Goal: Task Accomplishment & Management: Complete application form

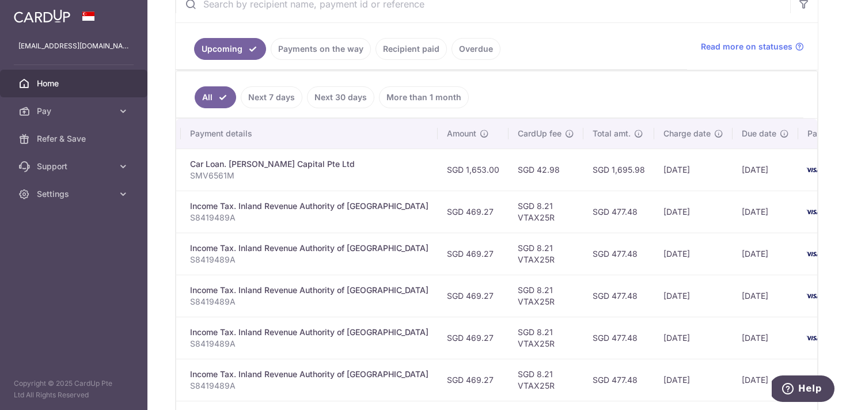
scroll to position [0, 252]
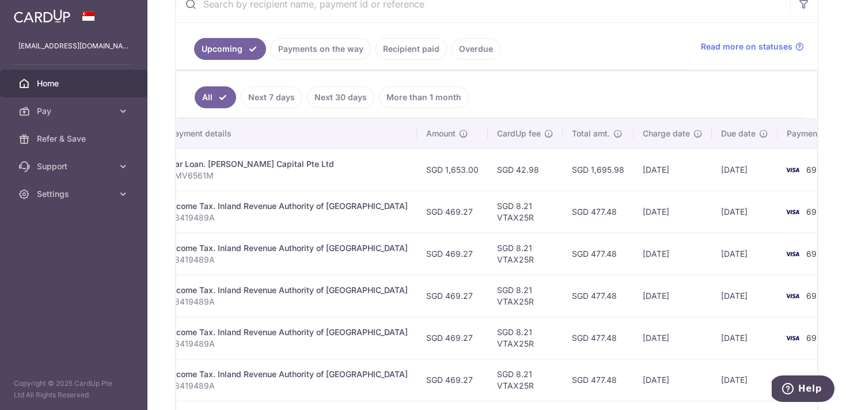
click at [712, 175] on td "[DATE]" at bounding box center [745, 170] width 66 height 42
click at [712, 173] on td "[DATE]" at bounding box center [745, 170] width 66 height 42
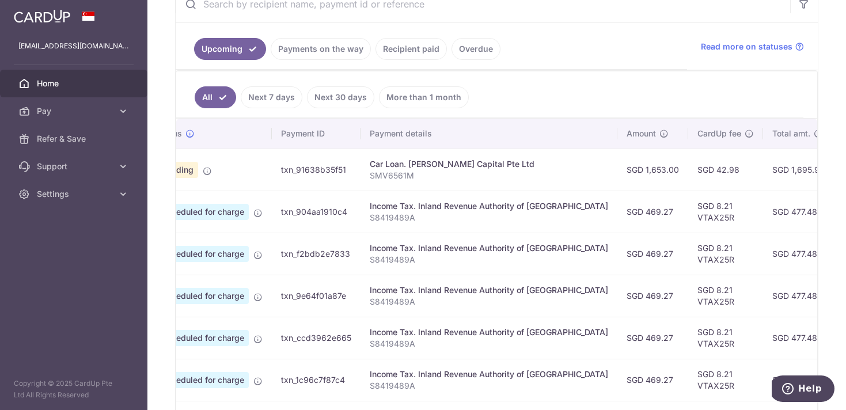
scroll to position [0, 0]
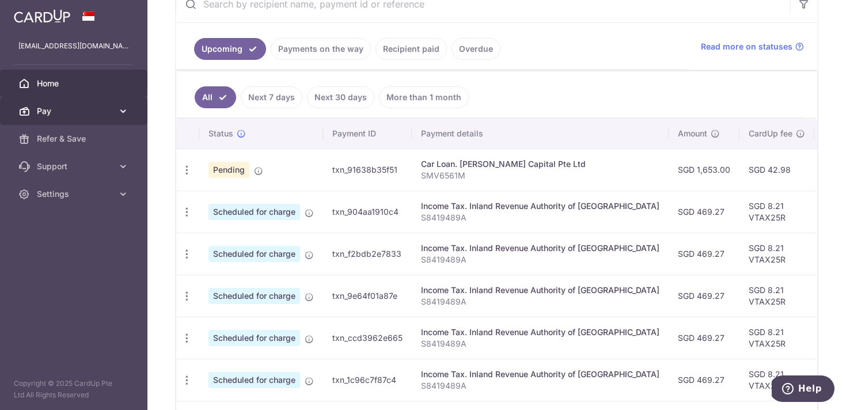
click at [118, 111] on icon at bounding box center [124, 111] width 12 height 12
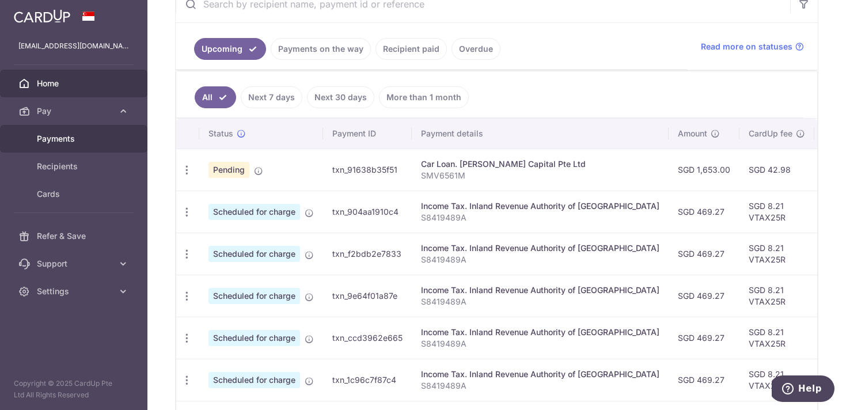
click at [103, 135] on span "Payments" at bounding box center [75, 139] width 76 height 12
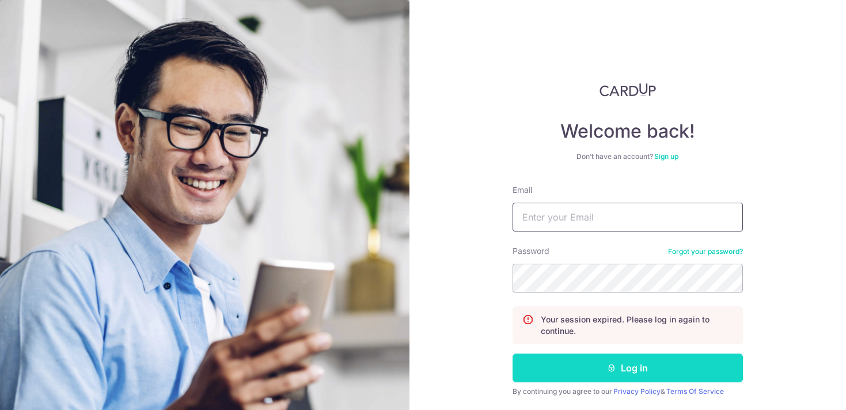
type input "ws_ryan11@yahoo.com.sg"
click at [648, 365] on button "Log in" at bounding box center [628, 368] width 230 height 29
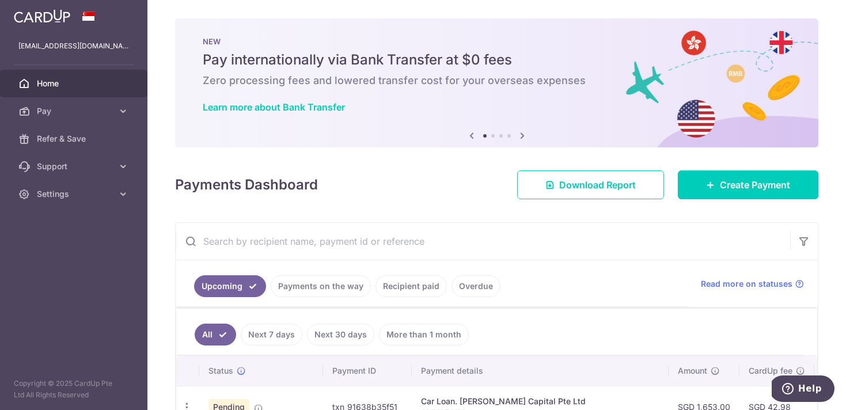
scroll to position [43, 0]
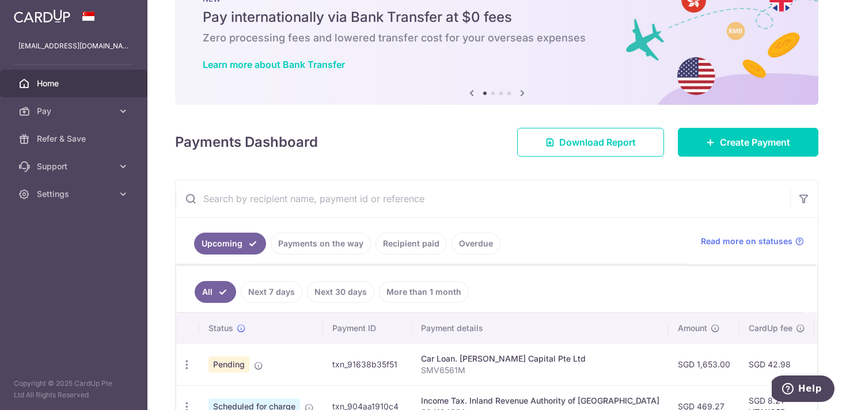
click at [393, 367] on td "txn_91638b35f51" at bounding box center [367, 364] width 89 height 42
click at [526, 365] on p "SMV6561M" at bounding box center [540, 371] width 238 height 12
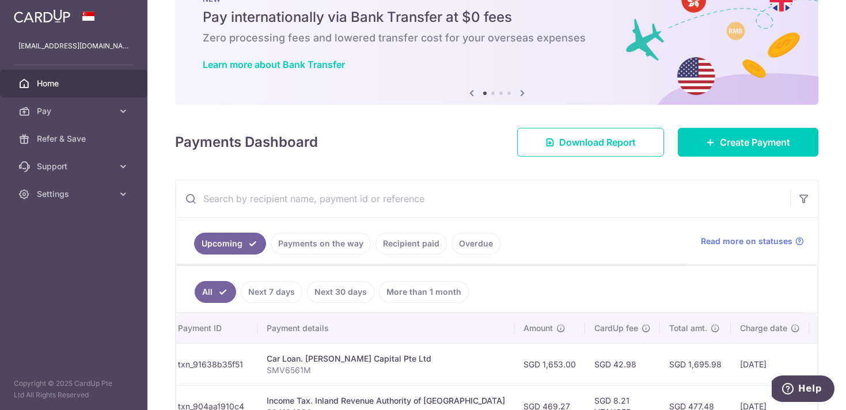
scroll to position [0, 252]
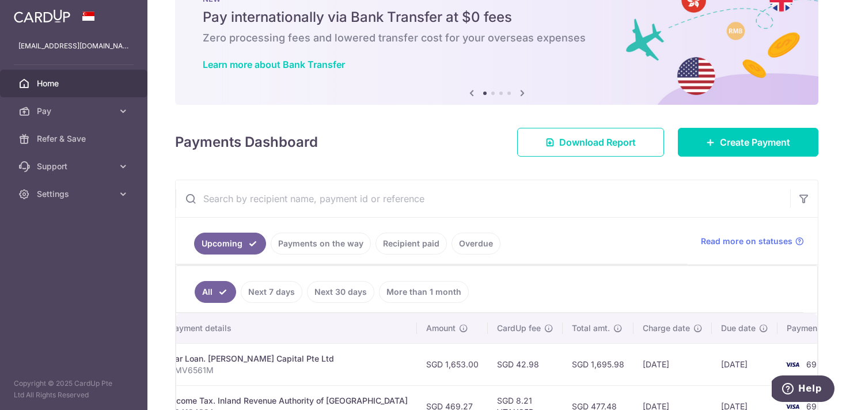
click at [806, 366] on span "6926" at bounding box center [816, 364] width 21 height 10
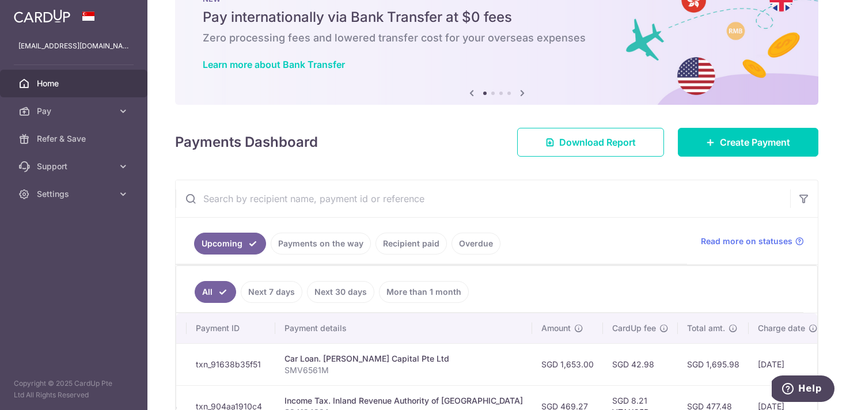
scroll to position [0, 0]
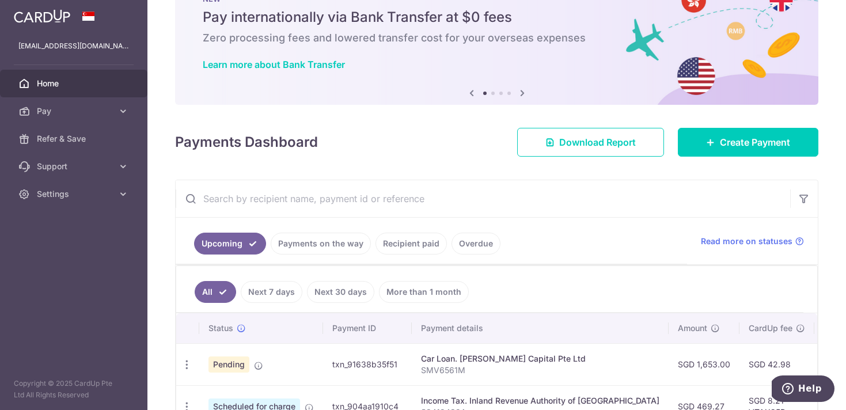
click at [226, 364] on span "Pending" at bounding box center [229, 365] width 41 height 16
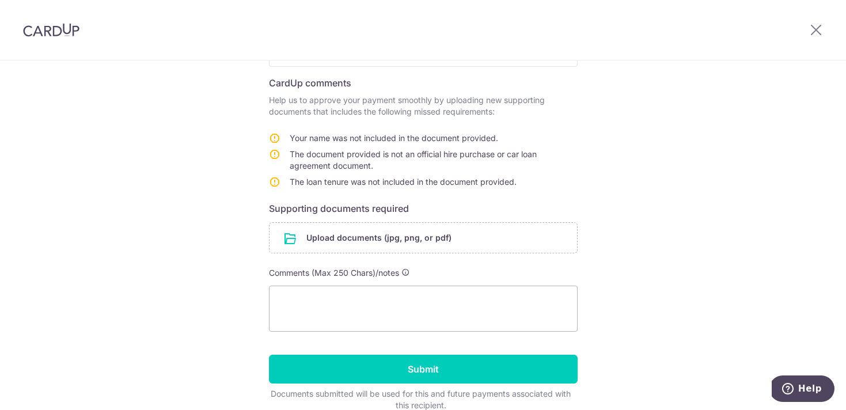
scroll to position [162, 0]
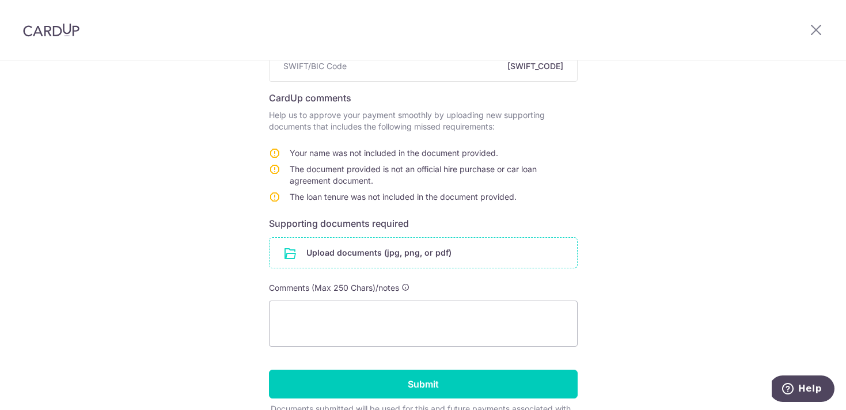
click at [380, 256] on input "file" at bounding box center [424, 253] width 308 height 30
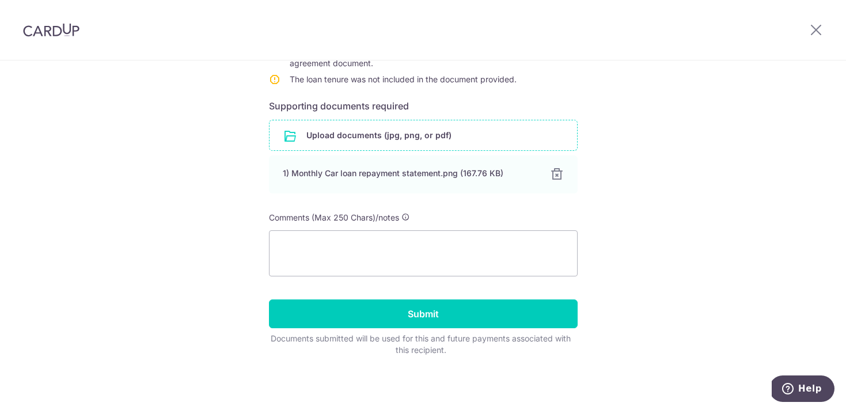
scroll to position [256, 0]
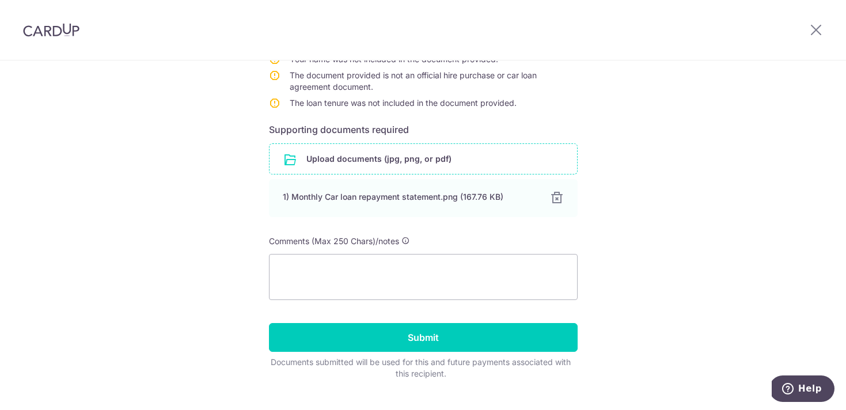
click at [400, 160] on input "file" at bounding box center [424, 159] width 308 height 30
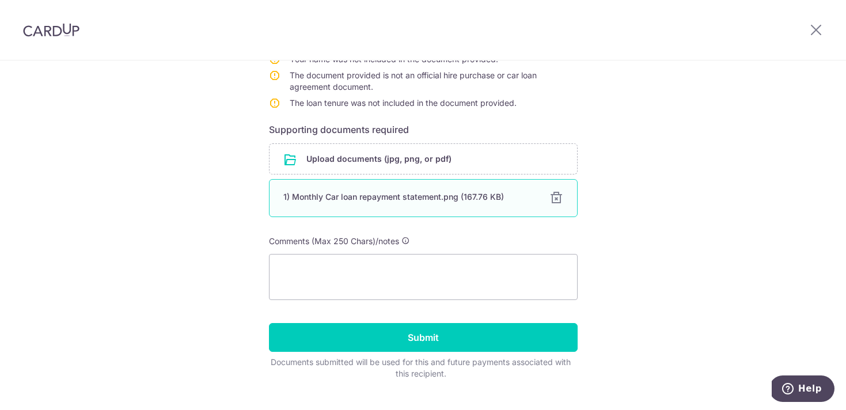
click at [557, 200] on div at bounding box center [557, 198] width 14 height 14
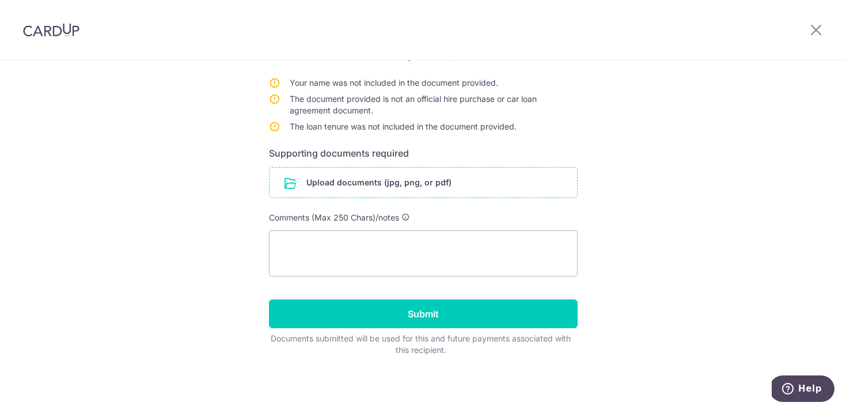
click at [409, 186] on input "file" at bounding box center [424, 183] width 308 height 30
click at [428, 186] on input "file" at bounding box center [424, 183] width 308 height 30
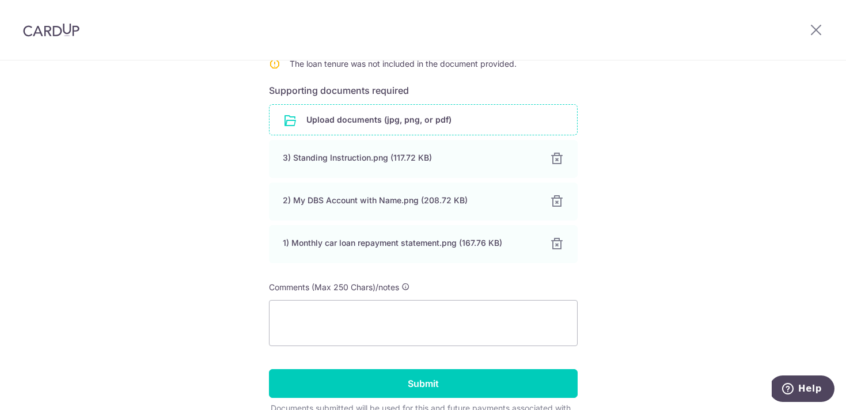
scroll to position [309, 0]
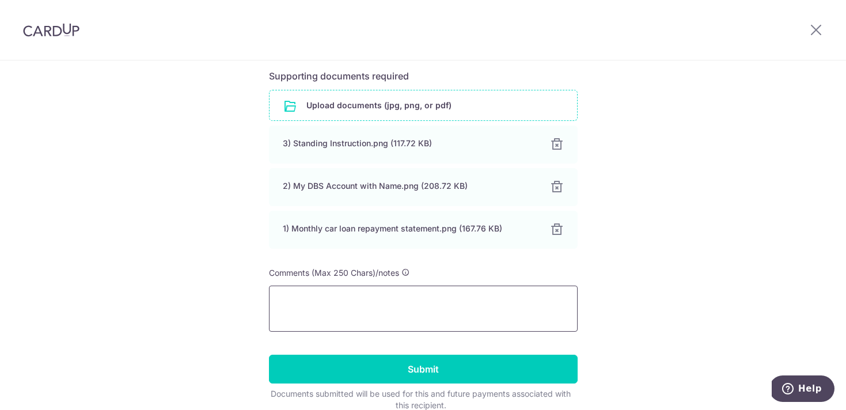
click at [472, 299] on textarea at bounding box center [423, 309] width 309 height 46
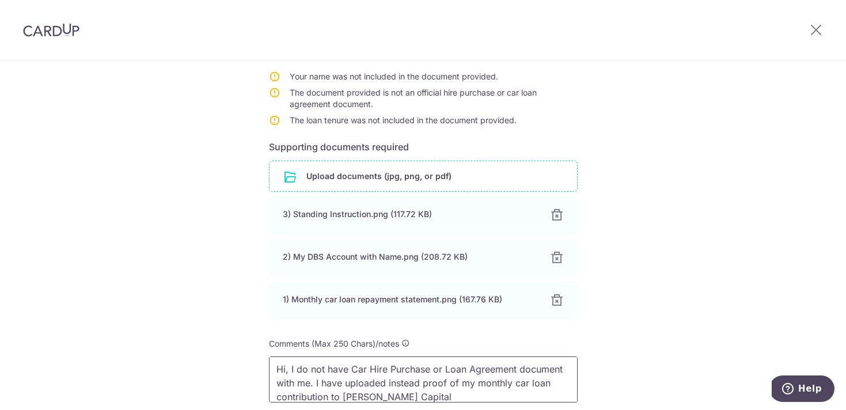
scroll to position [365, 0]
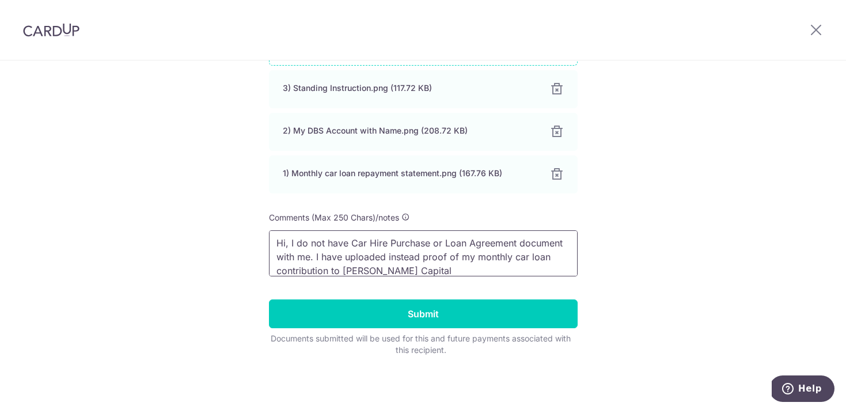
click at [455, 270] on textarea "Hi, I do not have Car Hire Purchase or Loan Agreement document with me. I have …" at bounding box center [423, 253] width 309 height 46
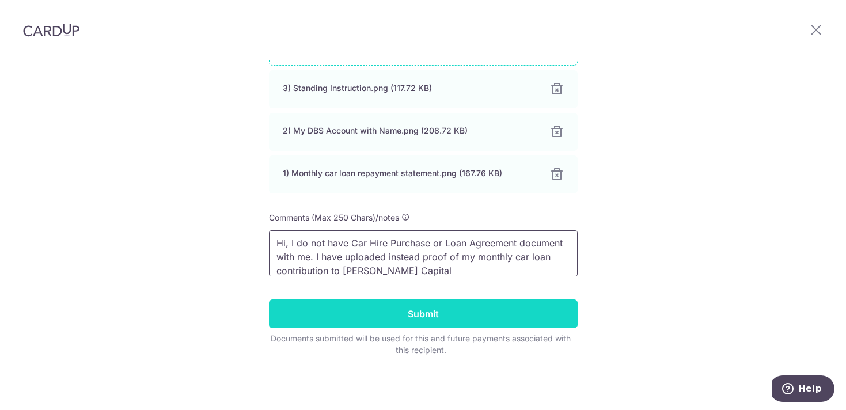
type textarea "Hi, I do not have Car Hire Purchase or Loan Agreement document with me. I have …"
click at [499, 312] on input "Submit" at bounding box center [423, 314] width 309 height 29
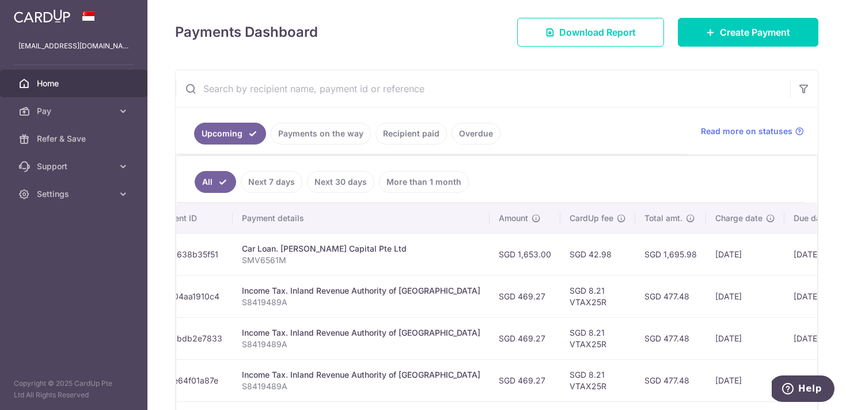
scroll to position [0, 252]
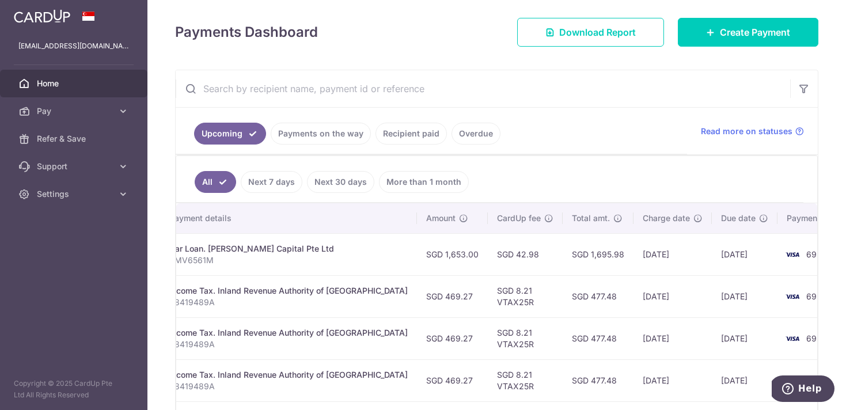
click at [634, 258] on td "[DATE]" at bounding box center [673, 254] width 78 height 42
click at [124, 110] on icon at bounding box center [124, 111] width 12 height 12
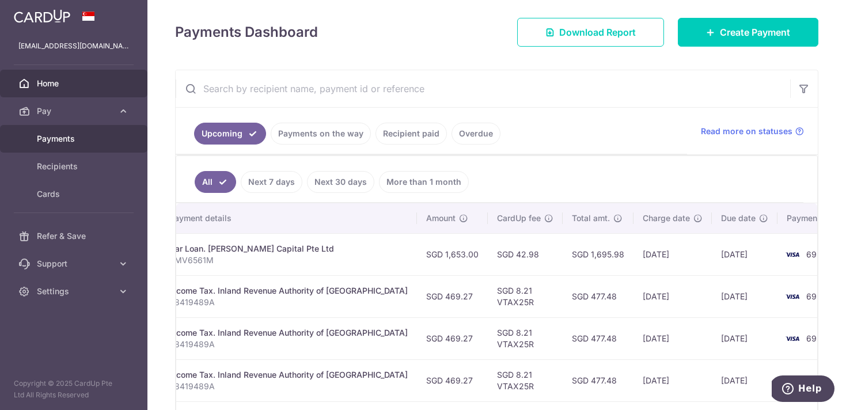
click at [70, 149] on link "Payments" at bounding box center [73, 139] width 147 height 28
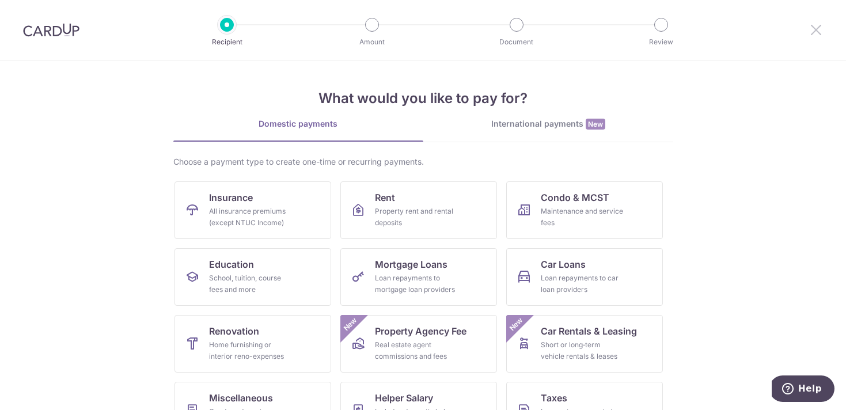
click at [814, 33] on icon at bounding box center [816, 29] width 14 height 14
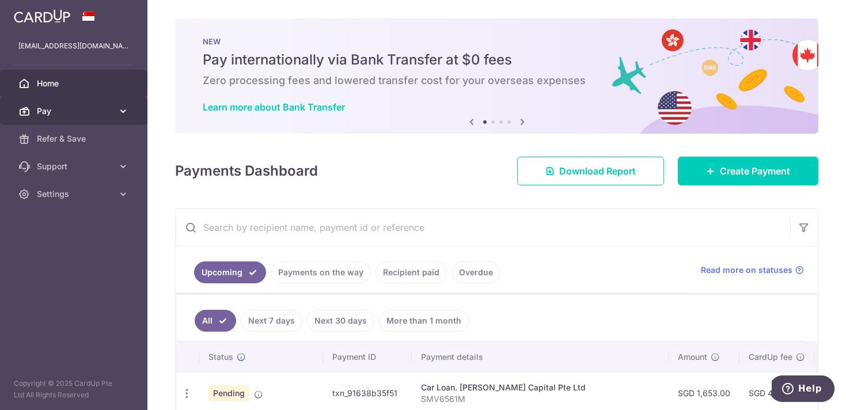
click at [127, 108] on icon at bounding box center [124, 111] width 12 height 12
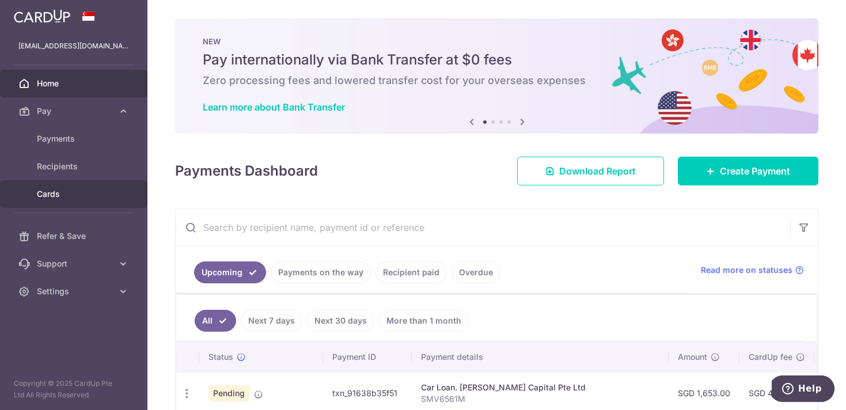
click at [46, 196] on span "Cards" at bounding box center [75, 194] width 76 height 12
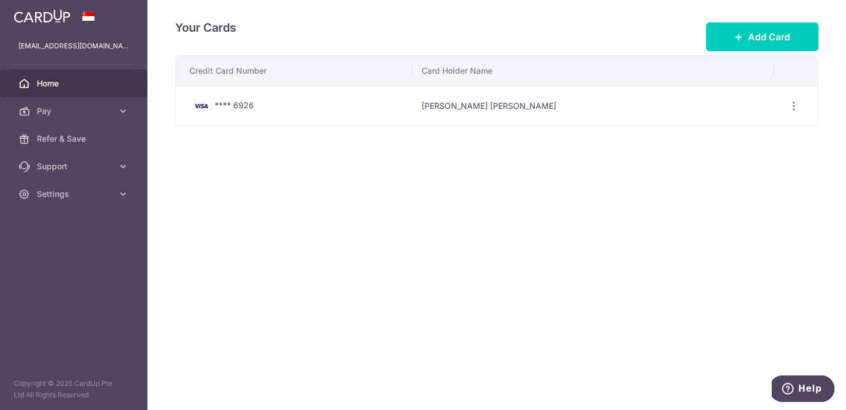
click at [56, 88] on span "Home" at bounding box center [75, 84] width 76 height 12
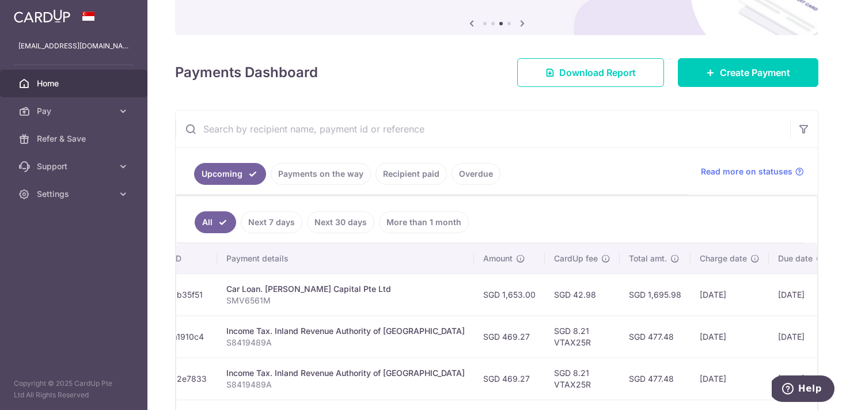
scroll to position [0, 252]
